Goal: Task Accomplishment & Management: Manage account settings

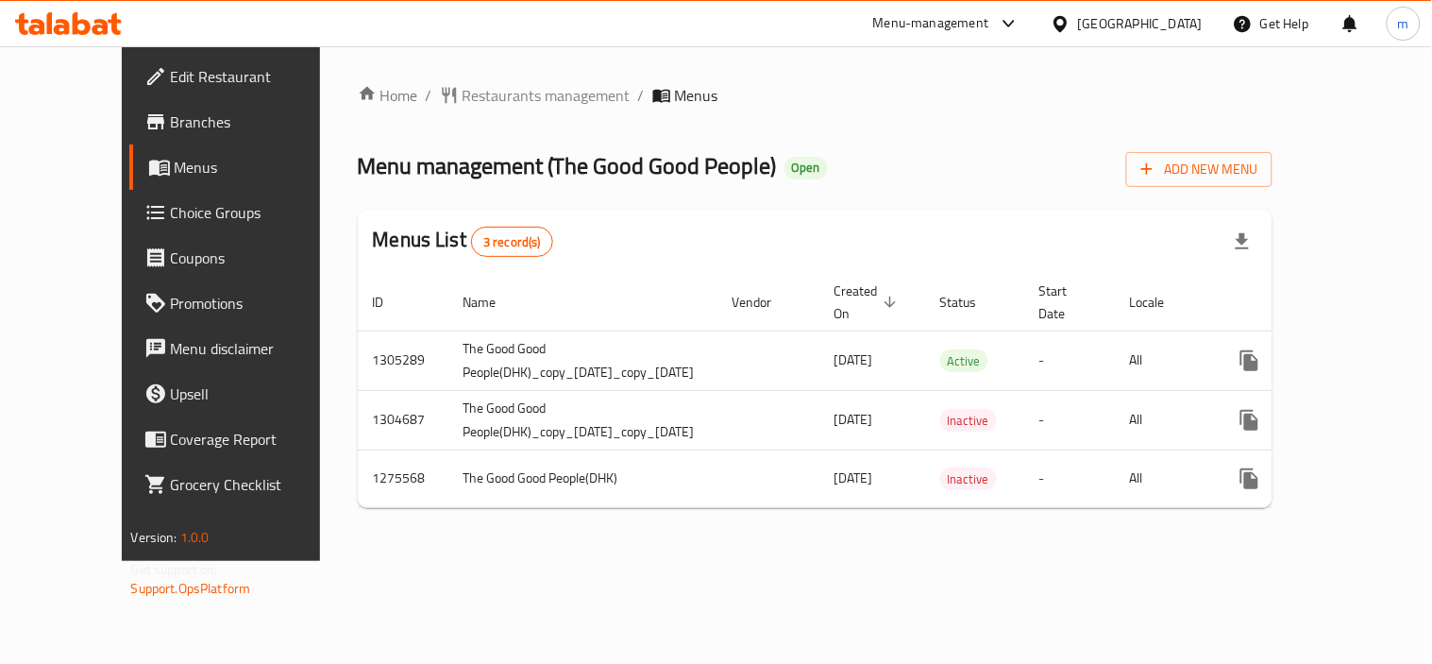
click at [71, 7] on div at bounding box center [68, 24] width 137 height 38
click at [72, 17] on icon at bounding box center [68, 23] width 107 height 23
